Goal: Consume media (video, audio): Consume media (video, audio)

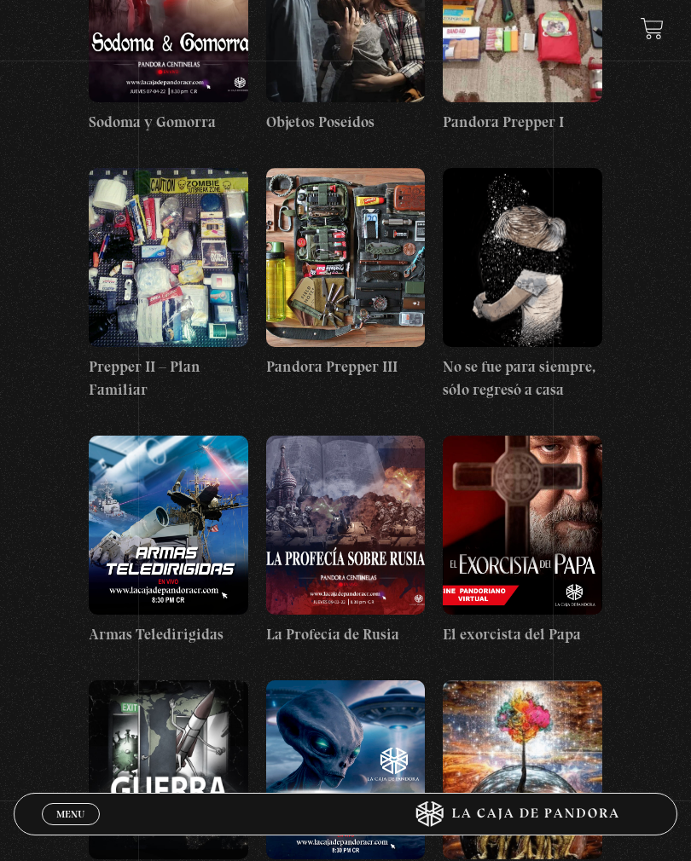
scroll to position [12289, 0]
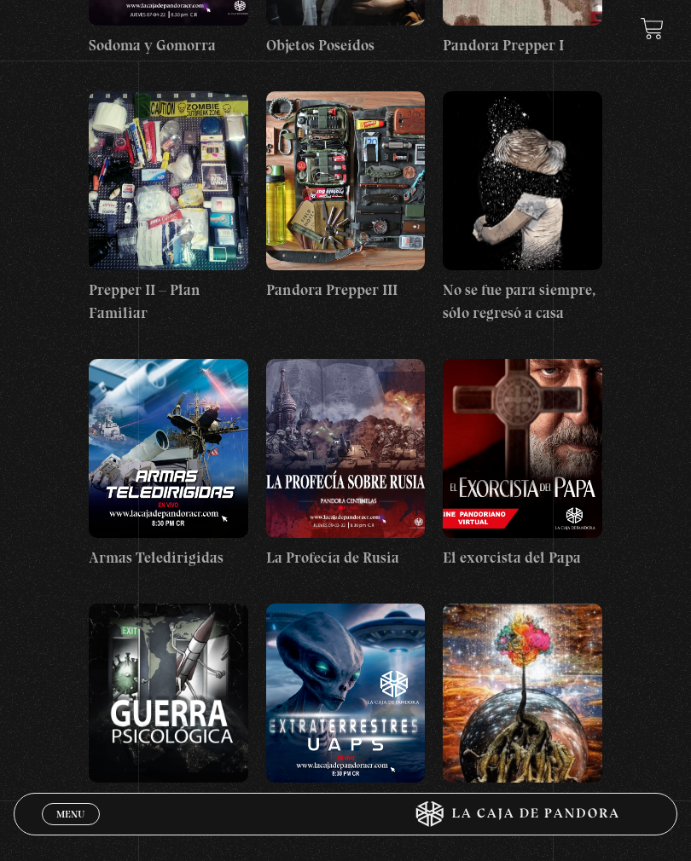
click at [379, 604] on figure at bounding box center [345, 693] width 159 height 179
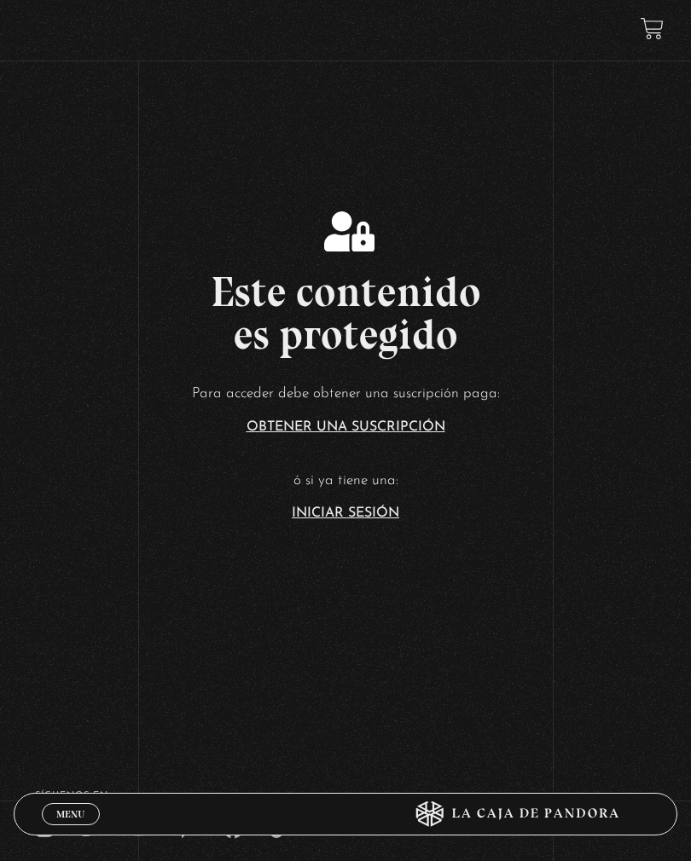
click at [343, 520] on link "Iniciar Sesión" at bounding box center [345, 514] width 107 height 14
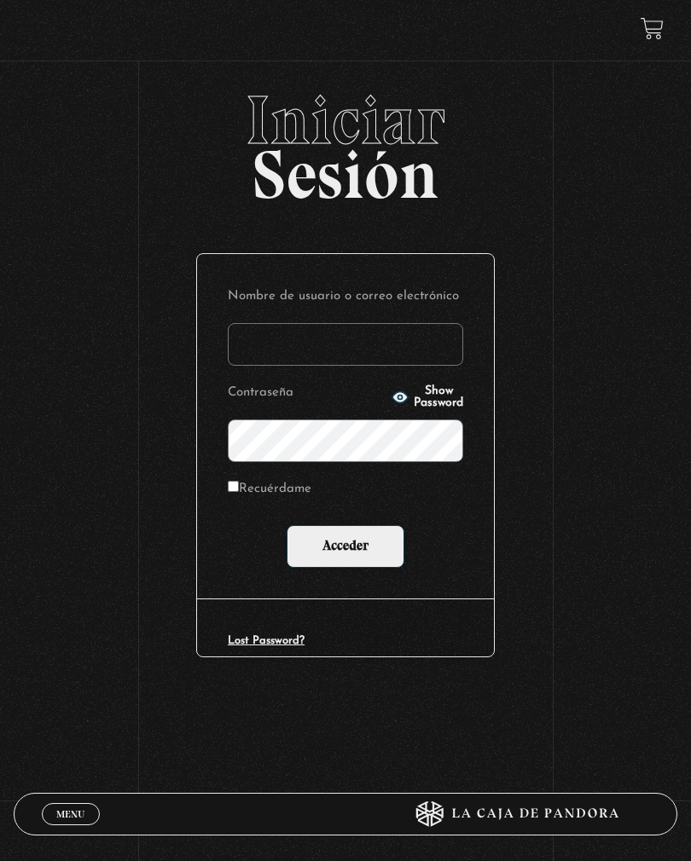
type input "[PERSON_NAME]"
click at [345, 548] on input "Acceder" at bounding box center [346, 546] width 118 height 43
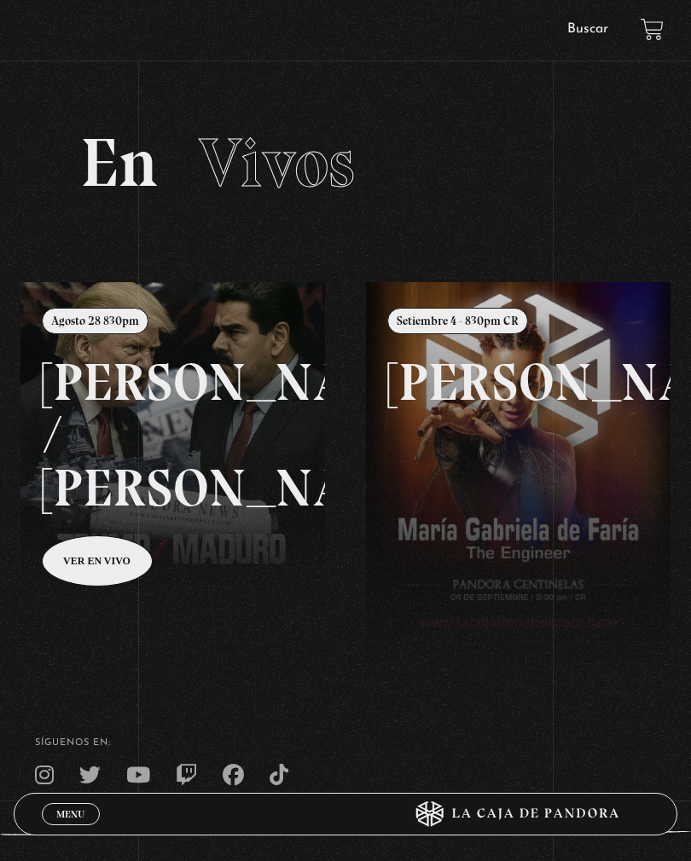
click at [586, 36] on link "Buscar" at bounding box center [587, 29] width 41 height 14
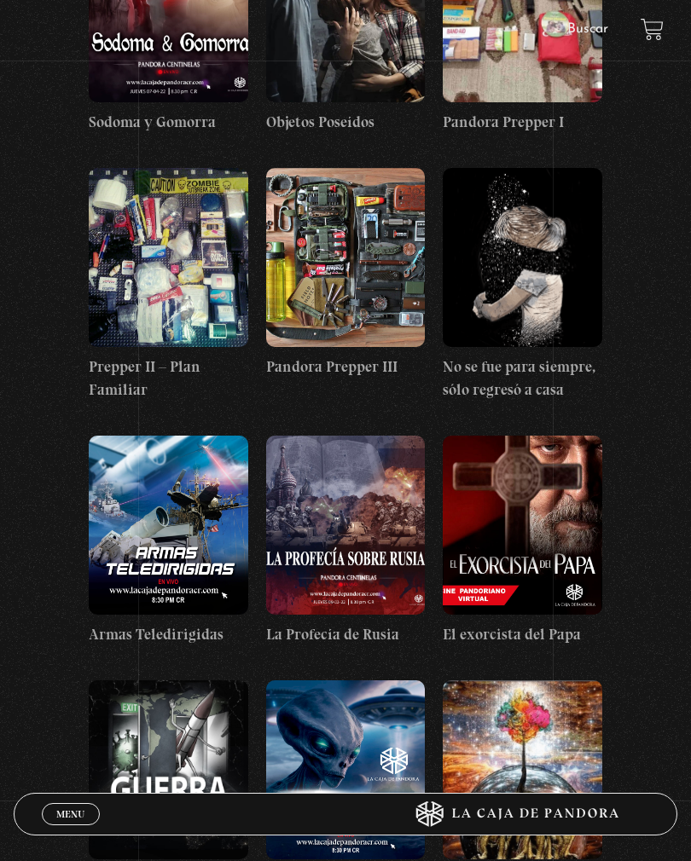
scroll to position [12212, 0]
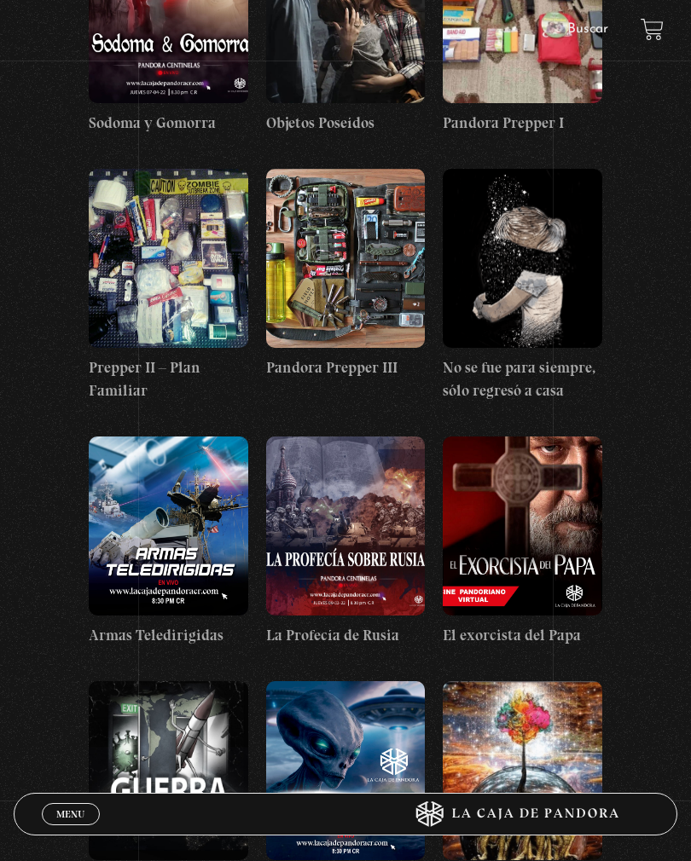
click at [316, 681] on figure at bounding box center [345, 770] width 159 height 179
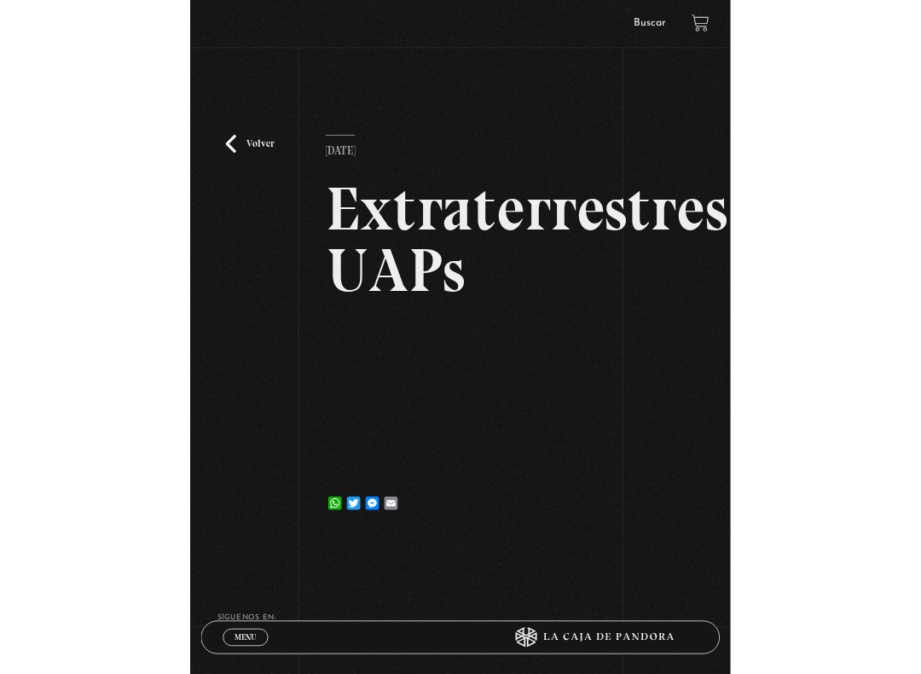
scroll to position [17, 0]
